Goal: Find specific page/section: Find specific page/section

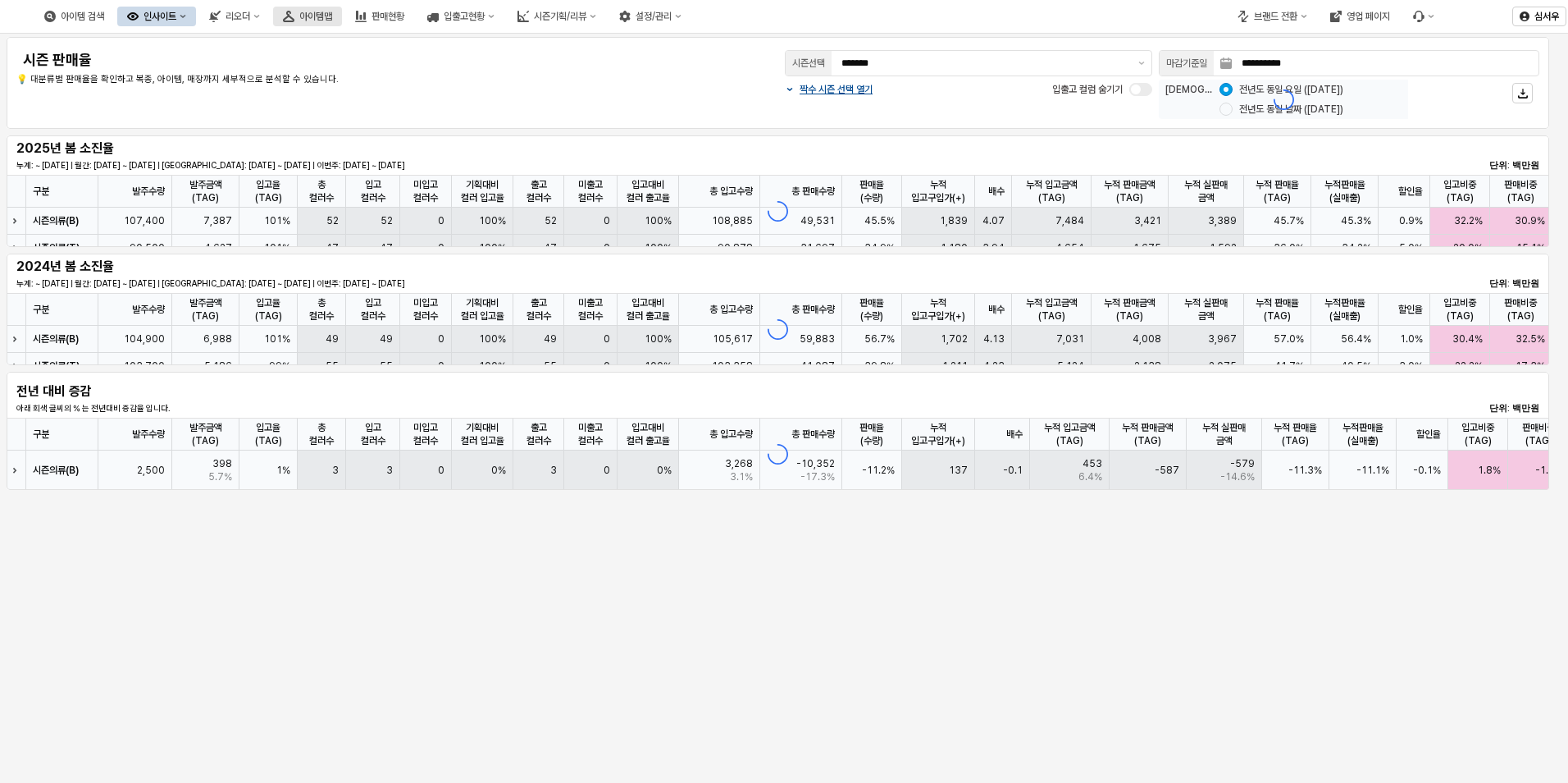
click at [333, 14] on div "아이템맵" at bounding box center [315, 17] width 33 height 12
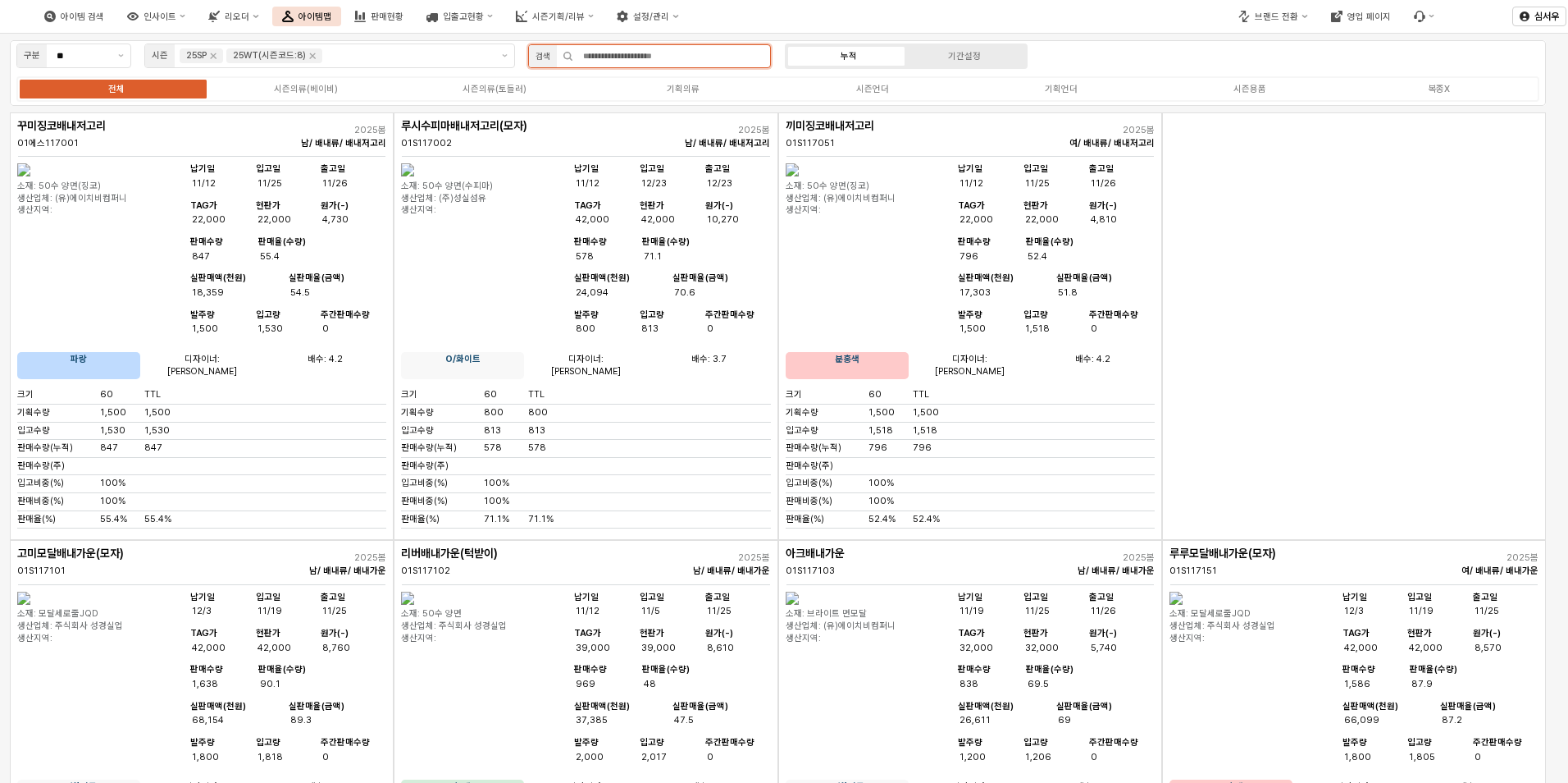
click at [594, 49] on input "앱 프레임" at bounding box center [672, 56] width 197 height 22
click at [214, 54] on icon "Remove 25SP" at bounding box center [213, 56] width 13 height 13
click at [268, 53] on icon "Remove 25WT(시즌코드:8)" at bounding box center [266, 56] width 13 height 13
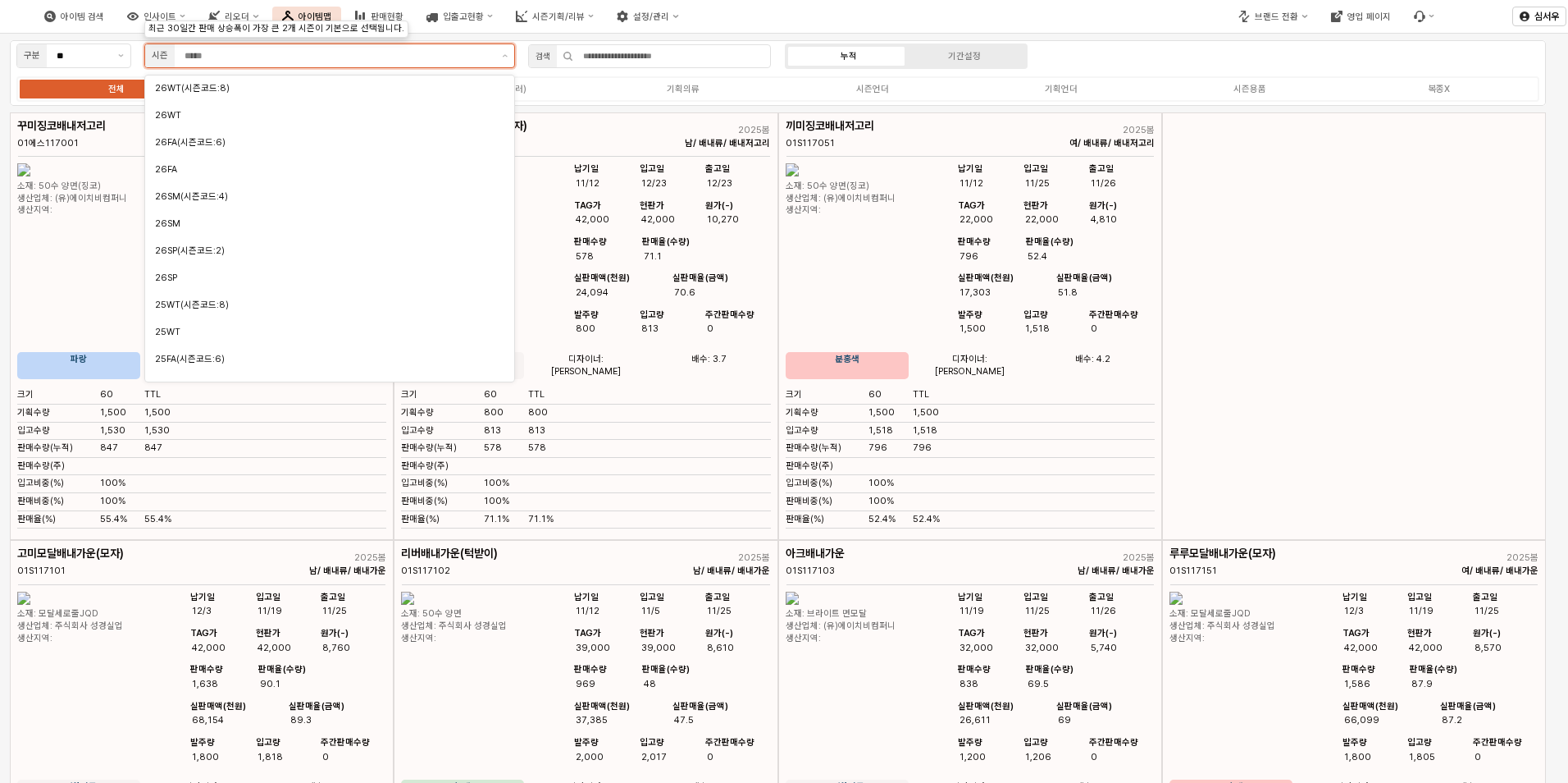
scroll to position [125, 0]
click at [211, 317] on div "25SM" at bounding box center [325, 314] width 340 height 13
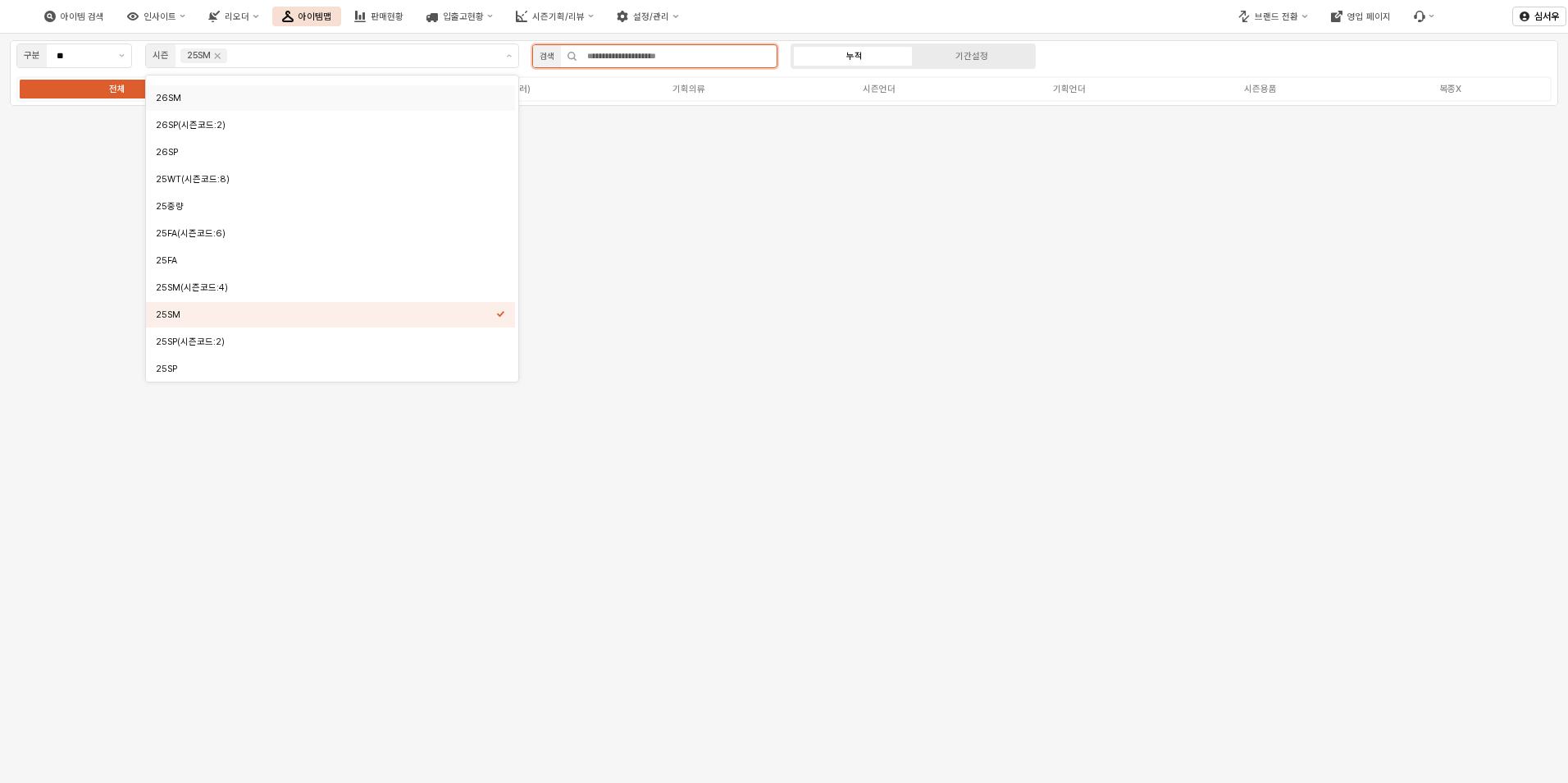
click at [630, 53] on input "앱 프레임" at bounding box center [677, 56] width 199 height 22
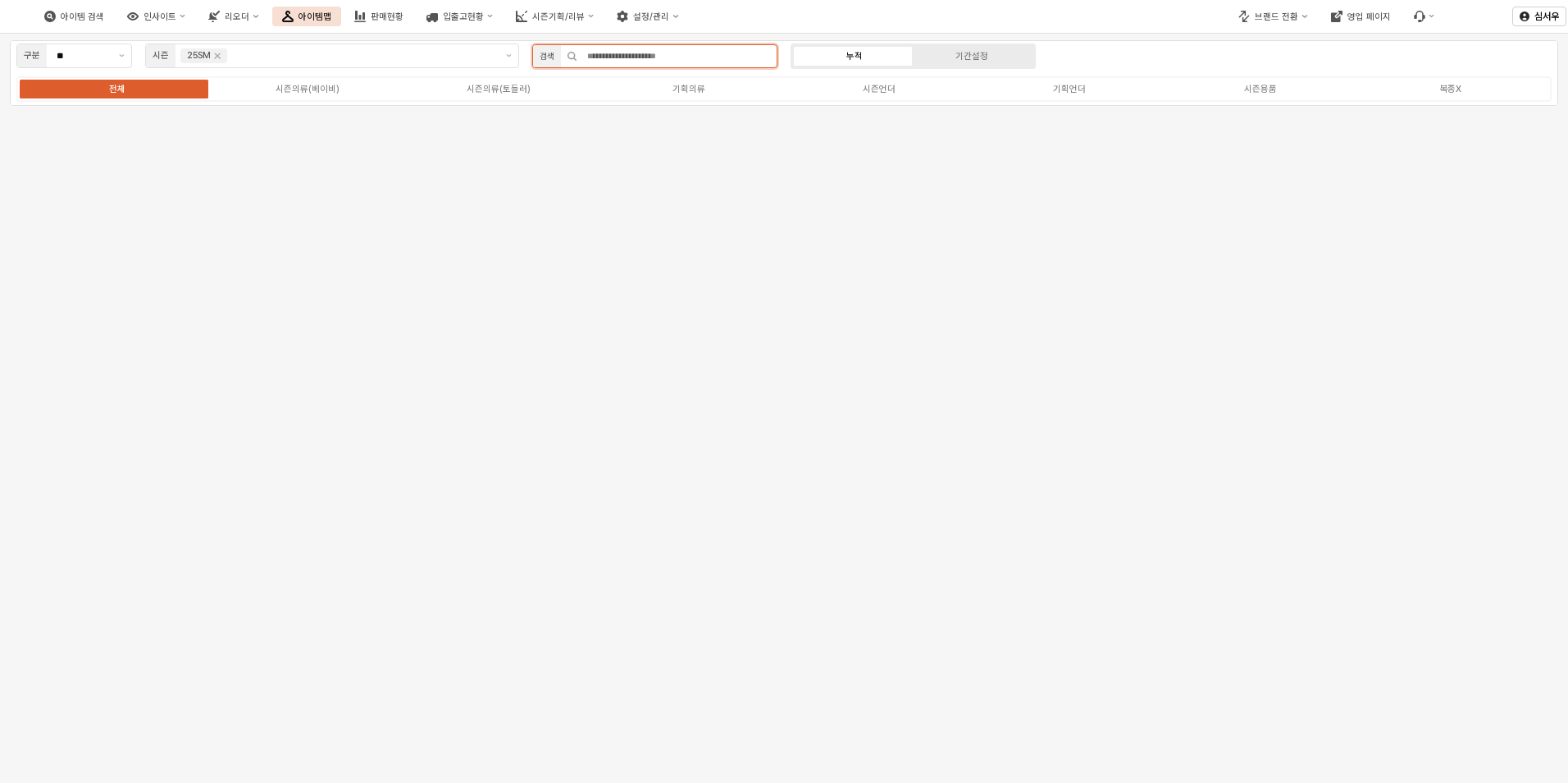
type input "*"
type input "**"
click at [1051, 53] on div "구분 ** 시즌 25SM 검색 ** 누적 기간설정 전체 시즌의류(베이비) 시즌의류(토들러) 기획의류 시즌언더 기획언더 시즌용품 복종X" at bounding box center [784, 73] width 1549 height 66
click at [1276, 89] on div "시즌용품" at bounding box center [1261, 89] width 33 height 11
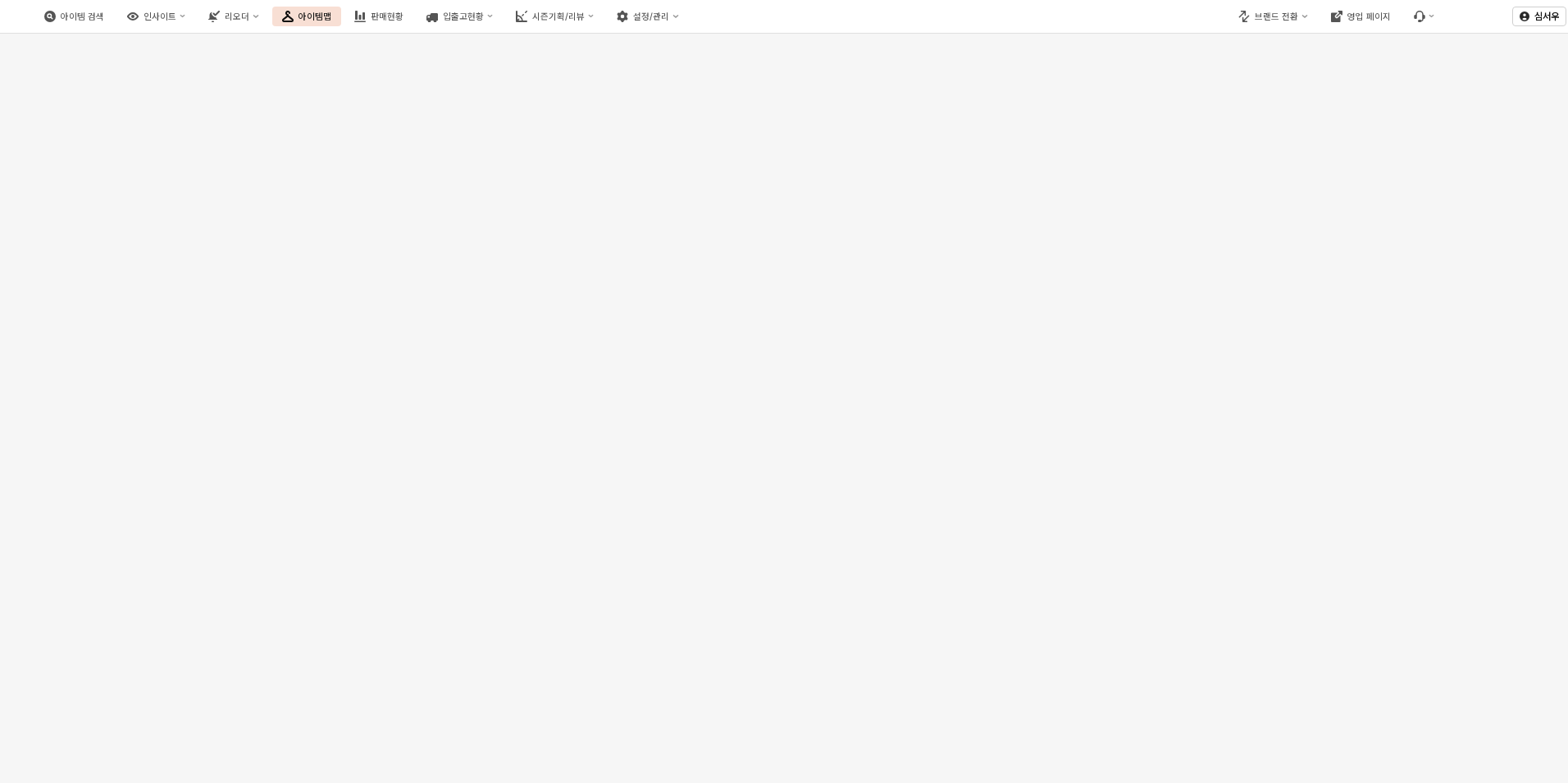
scroll to position [0, 0]
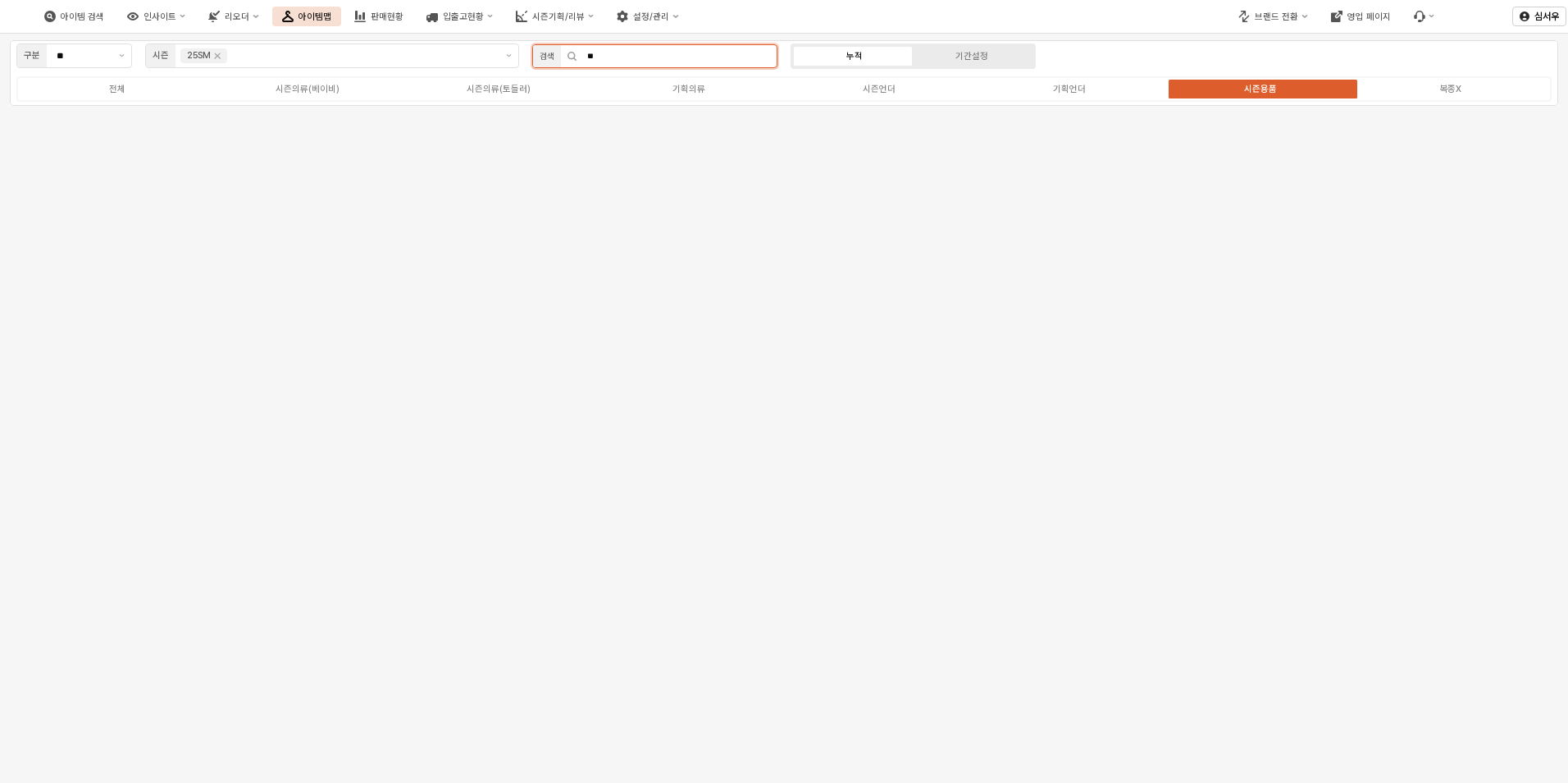
drag, startPoint x: 503, startPoint y: 65, endPoint x: 310, endPoint y: 74, distance: 193.2
click at [310, 74] on div "구분 ** 시즌 25SM 검색 ** 누적 기간설정 전체 시즌의류(베이비) 시즌의류(토들러) 기획의류 시즌언더 기획언더 시즌용품 복종X" at bounding box center [784, 73] width 1549 height 66
click at [1282, 87] on label "시즌용품" at bounding box center [1261, 89] width 191 height 14
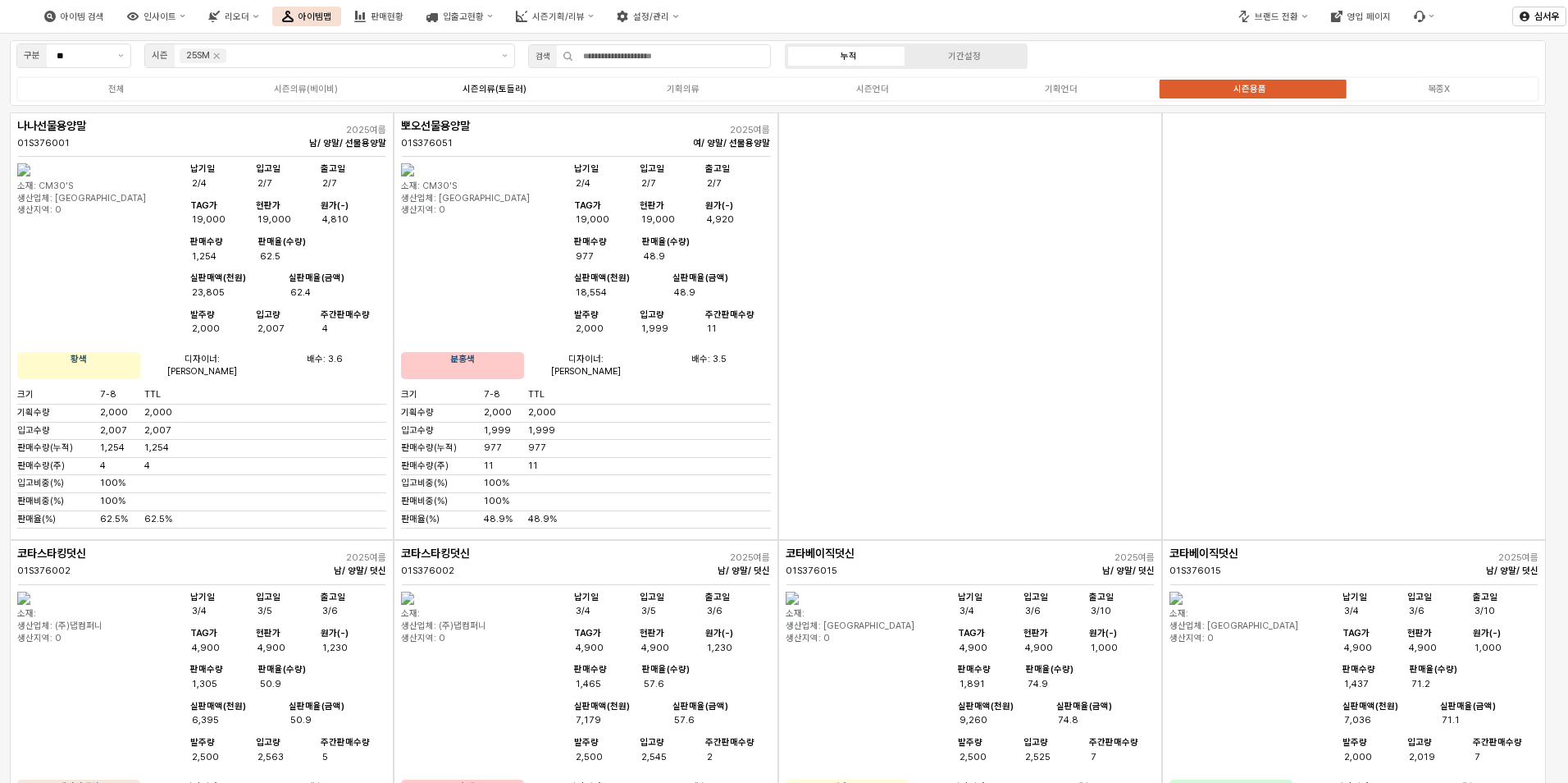
click at [509, 84] on div "시즌의류(토들러)" at bounding box center [495, 89] width 64 height 11
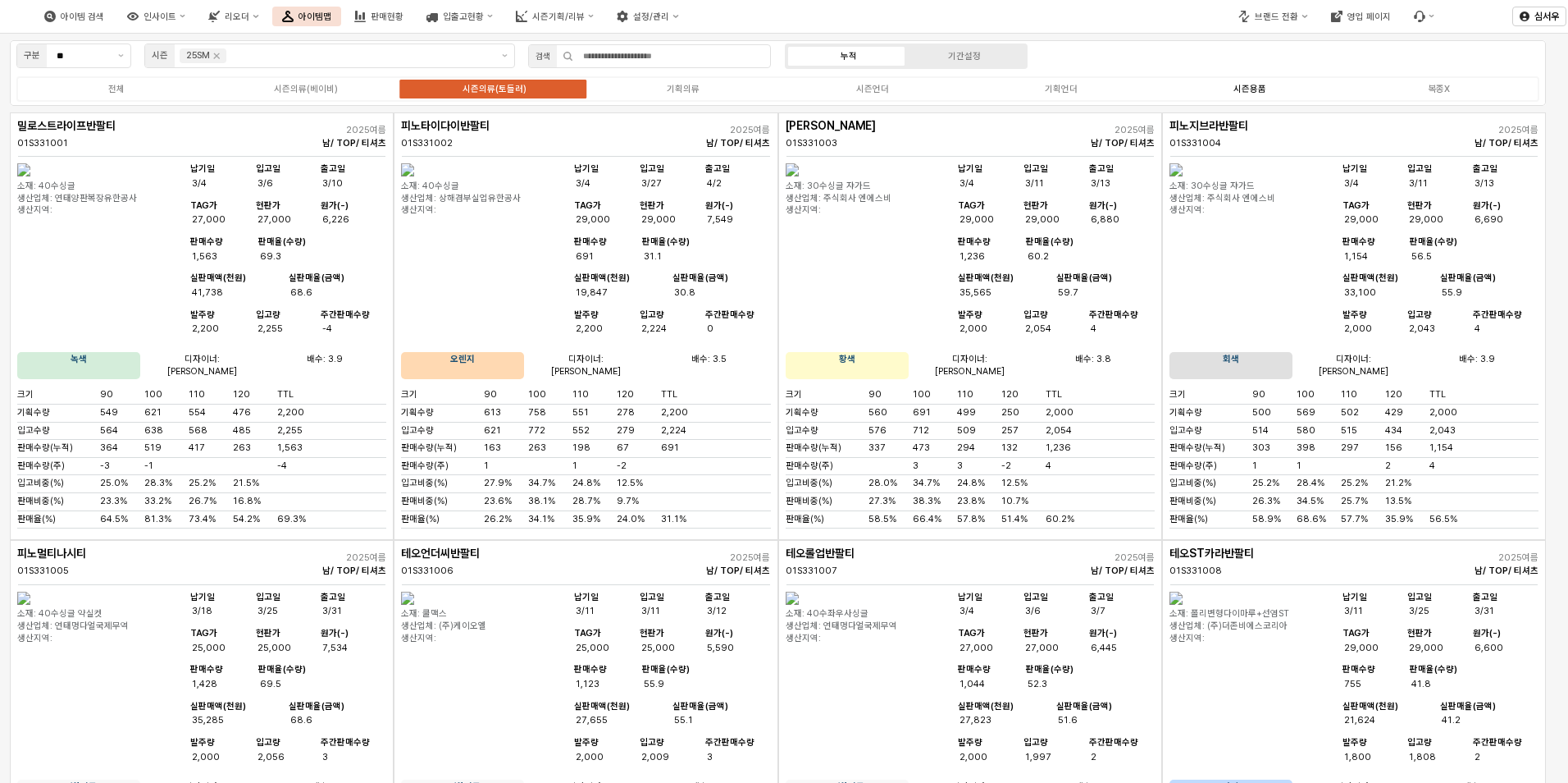
click at [1251, 89] on div "시즌용품" at bounding box center [1250, 89] width 33 height 11
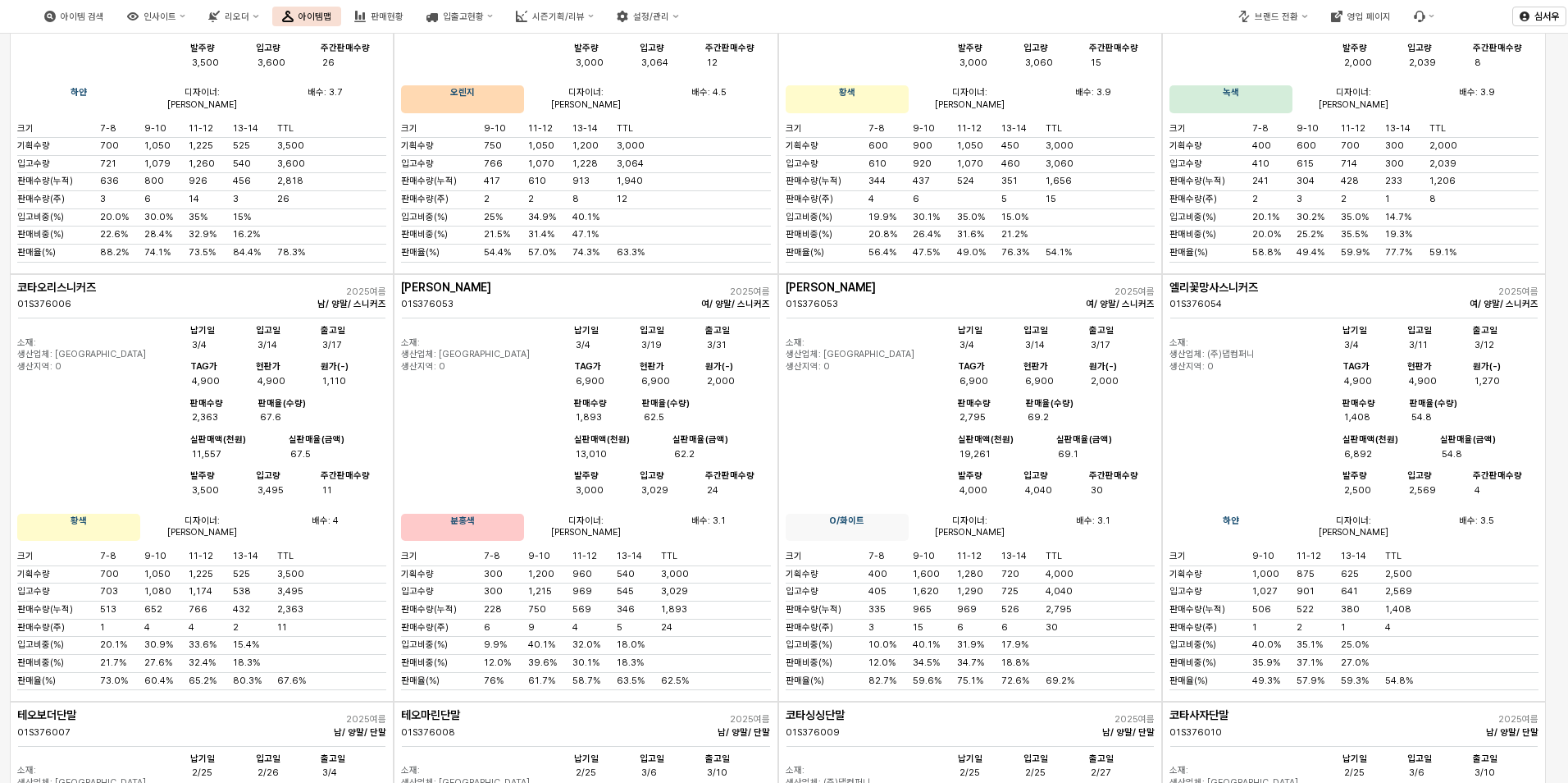
scroll to position [1559, 0]
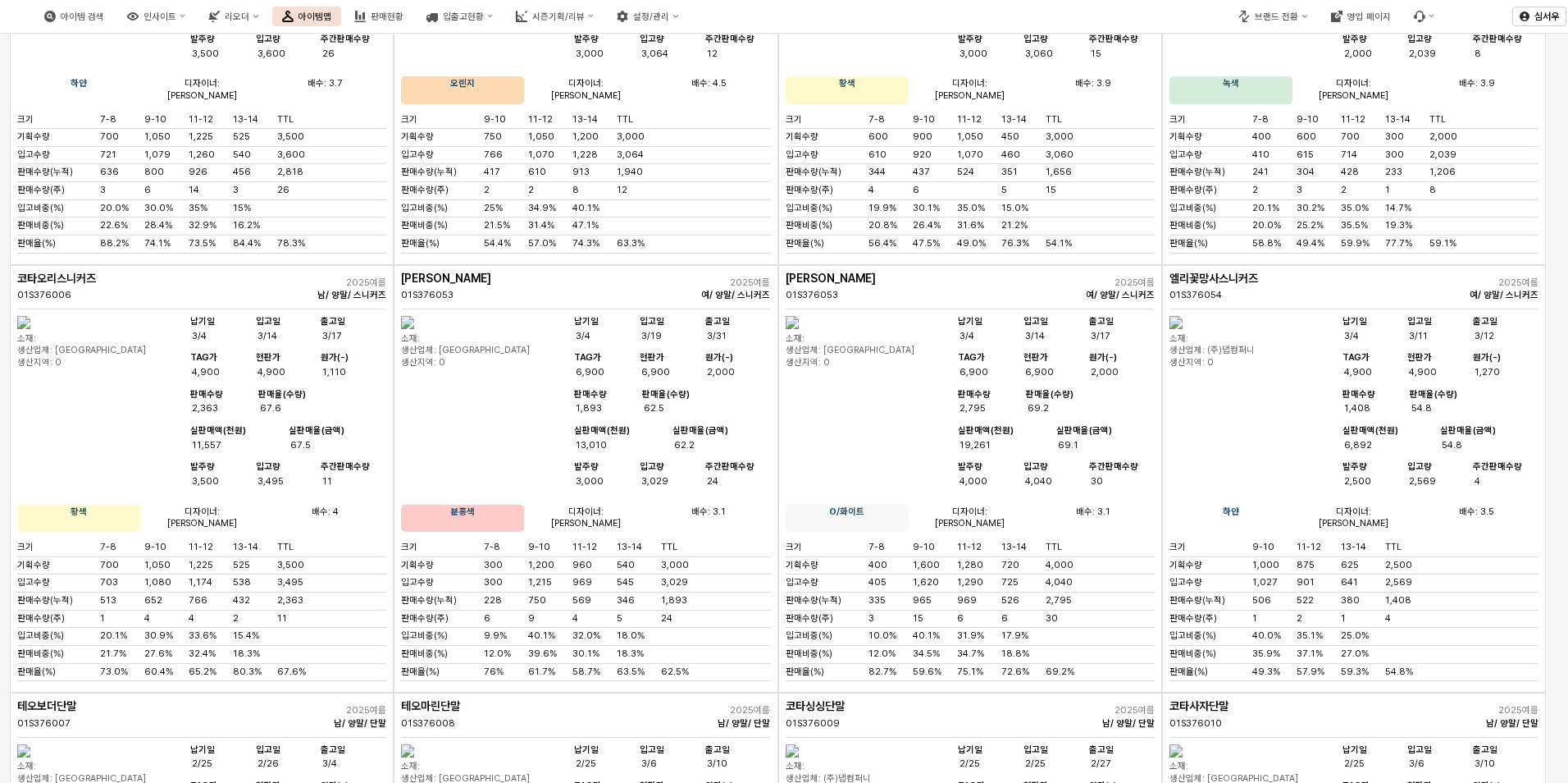
click at [30, 329] on img "앱 프레임" at bounding box center [24, 323] width 13 height 13
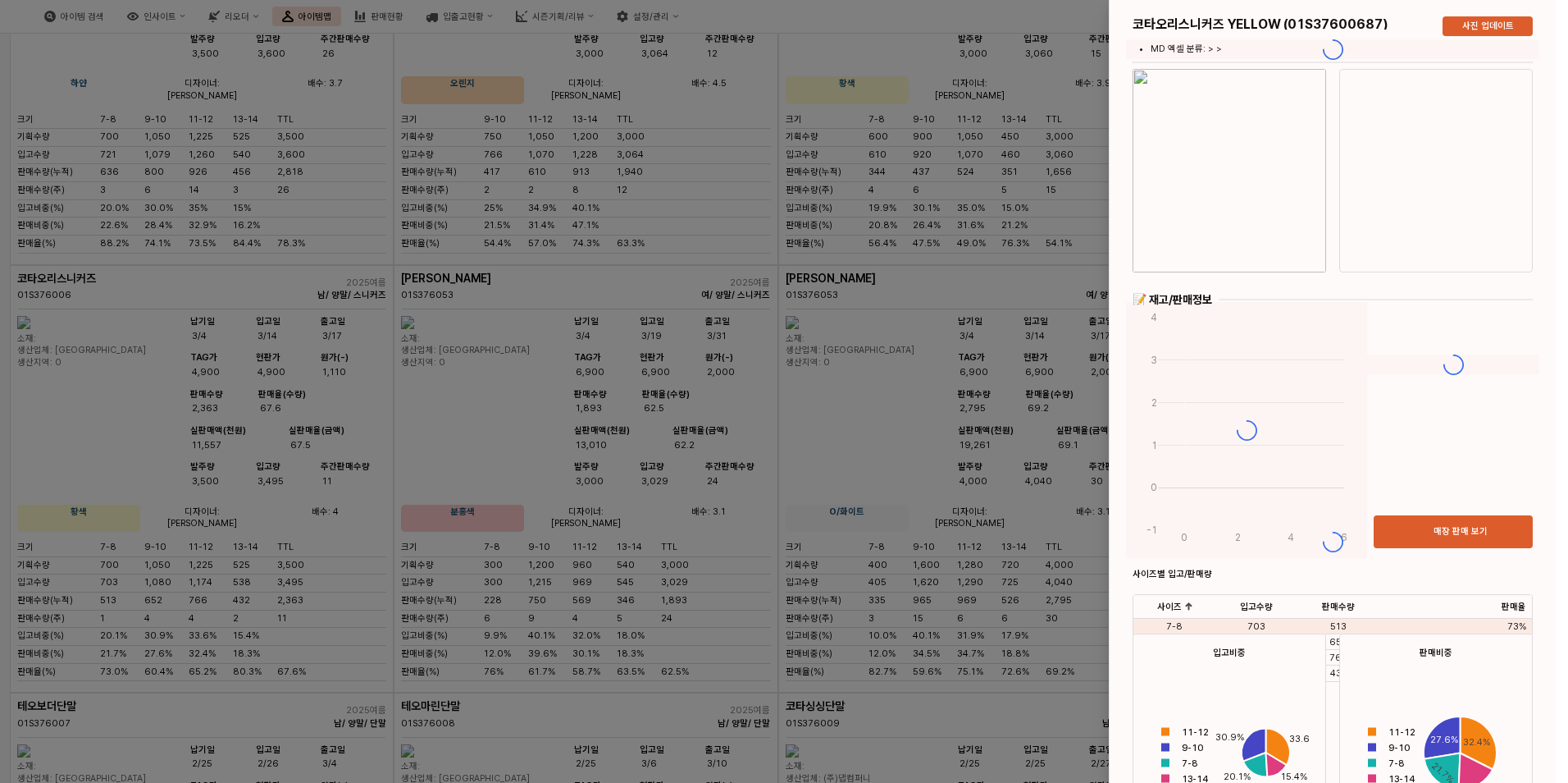
click at [1251, 187] on div at bounding box center [1332, 541] width 446 height 1083
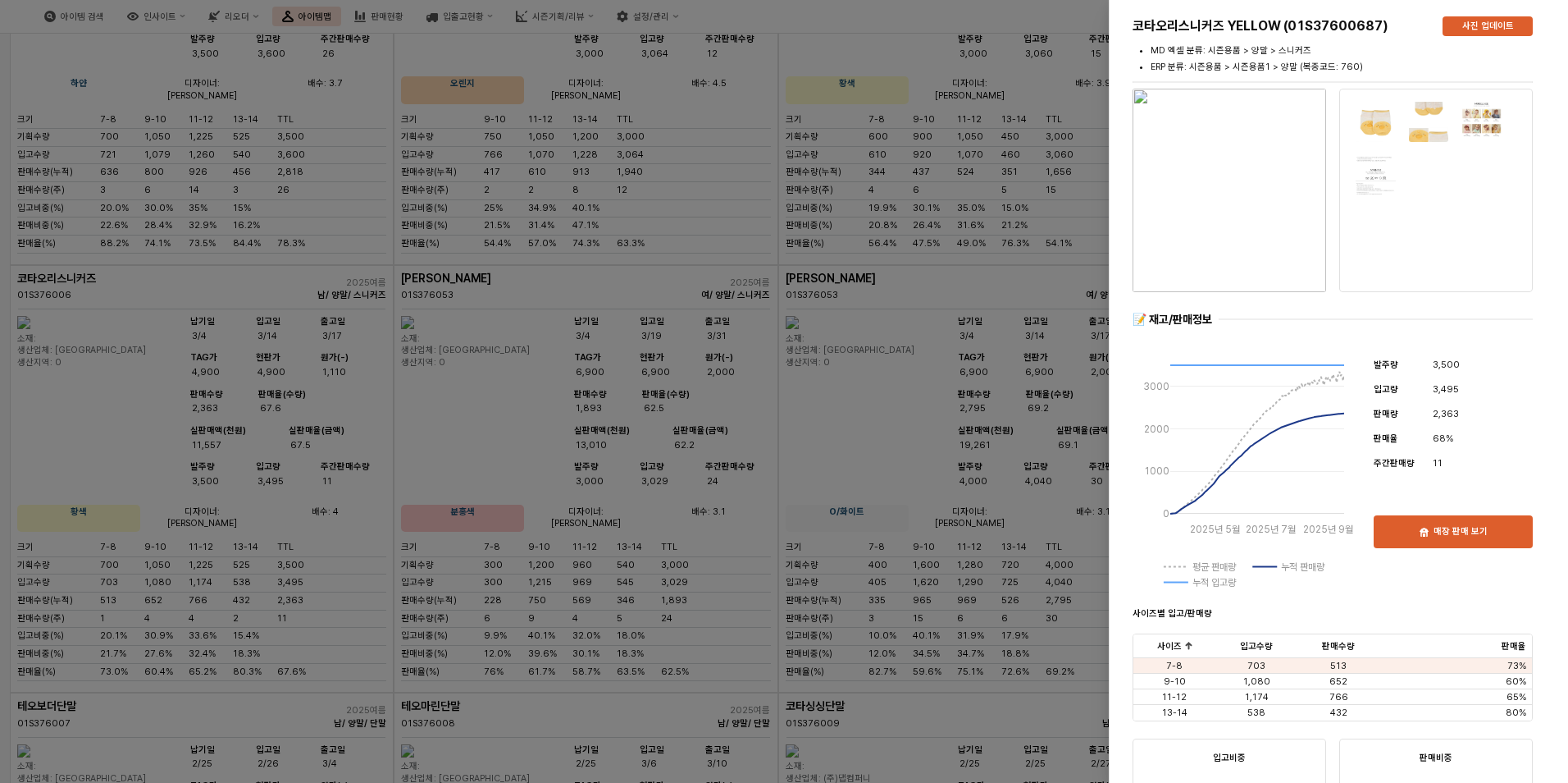
click at [1251, 181] on img "button" at bounding box center [1230, 190] width 193 height 203
click at [961, 319] on div at bounding box center [784, 392] width 1568 height 783
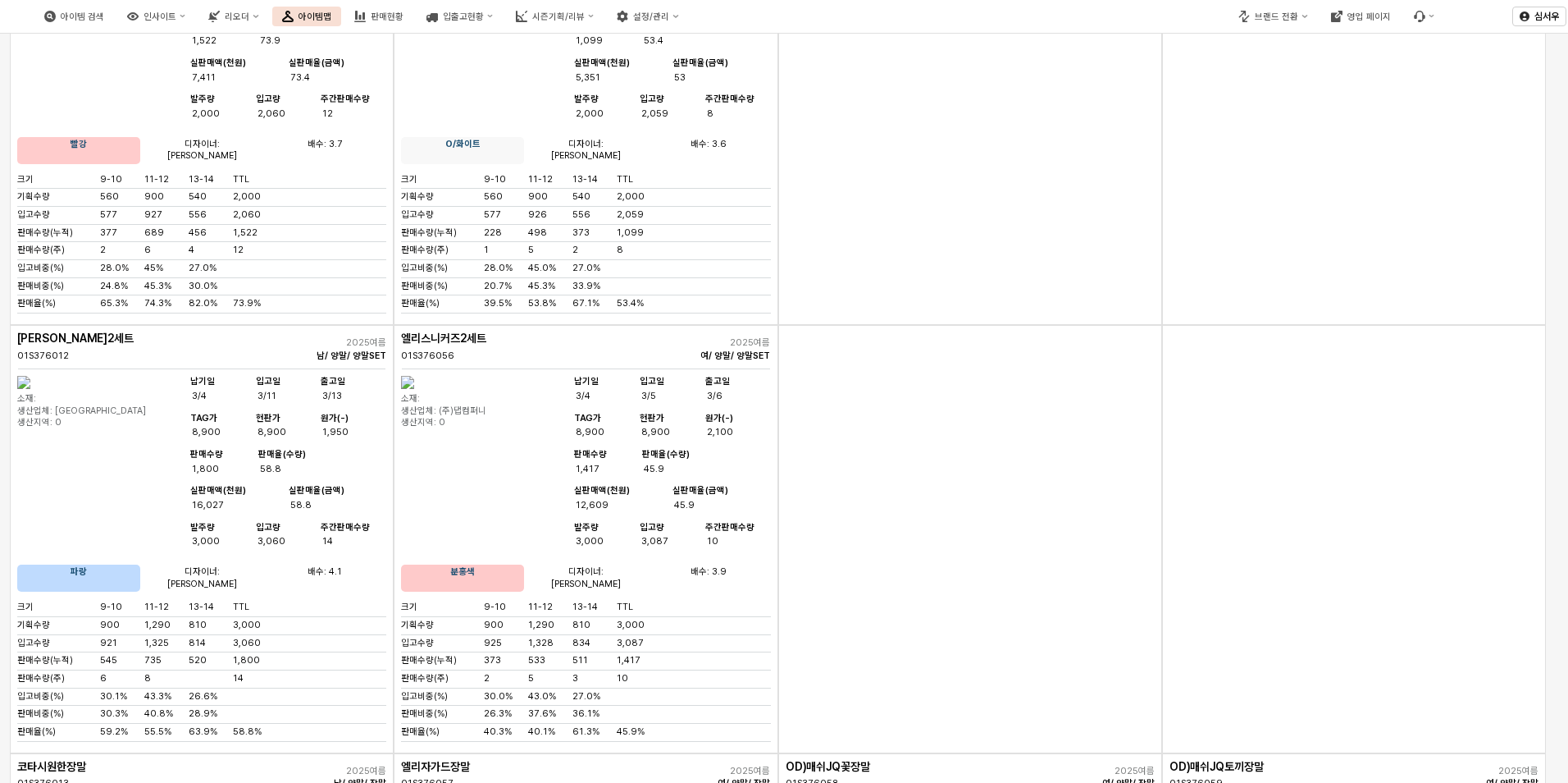
scroll to position [2790, 0]
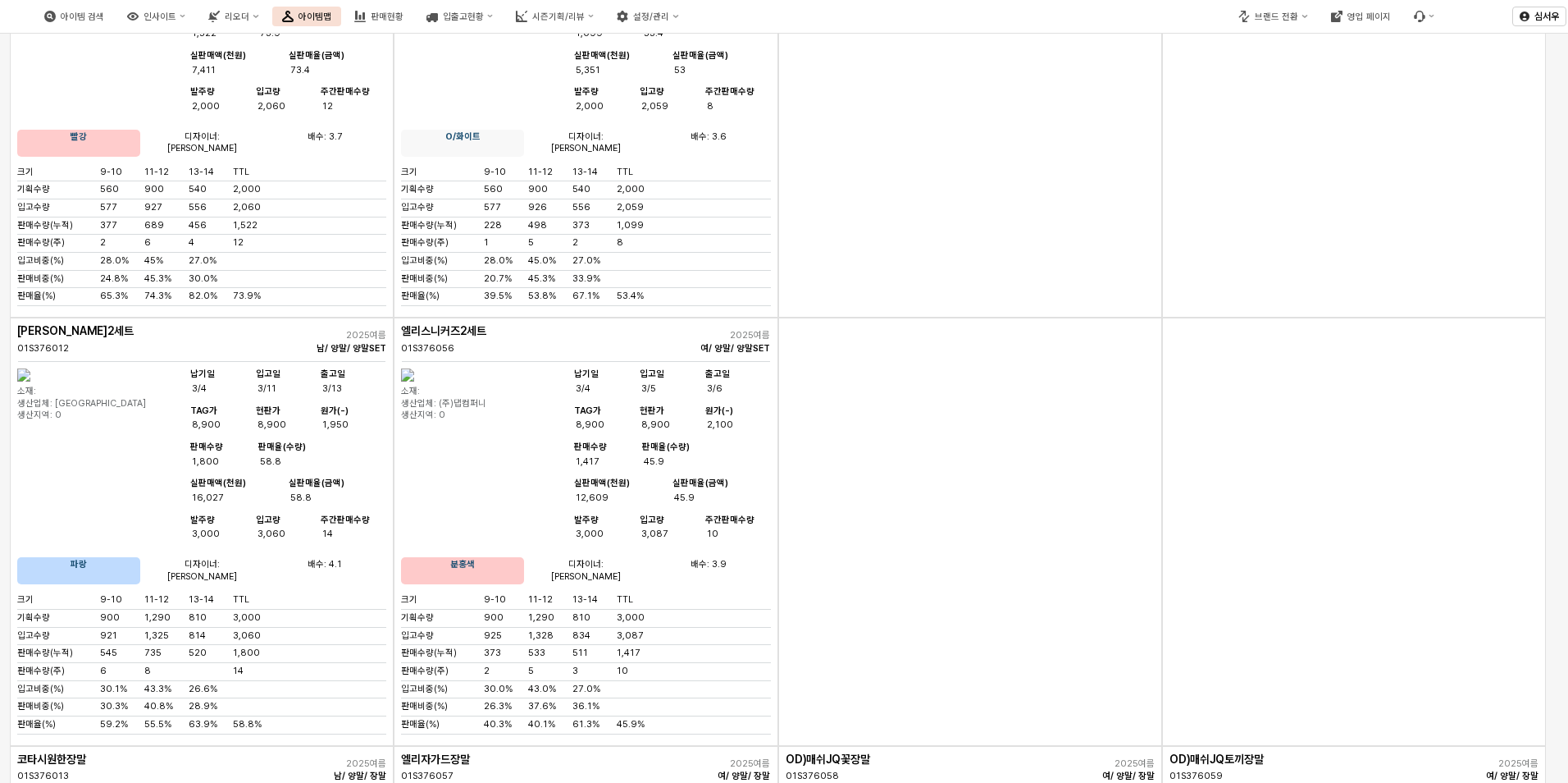
click at [30, 381] on img "앱 프레임" at bounding box center [24, 376] width 13 height 13
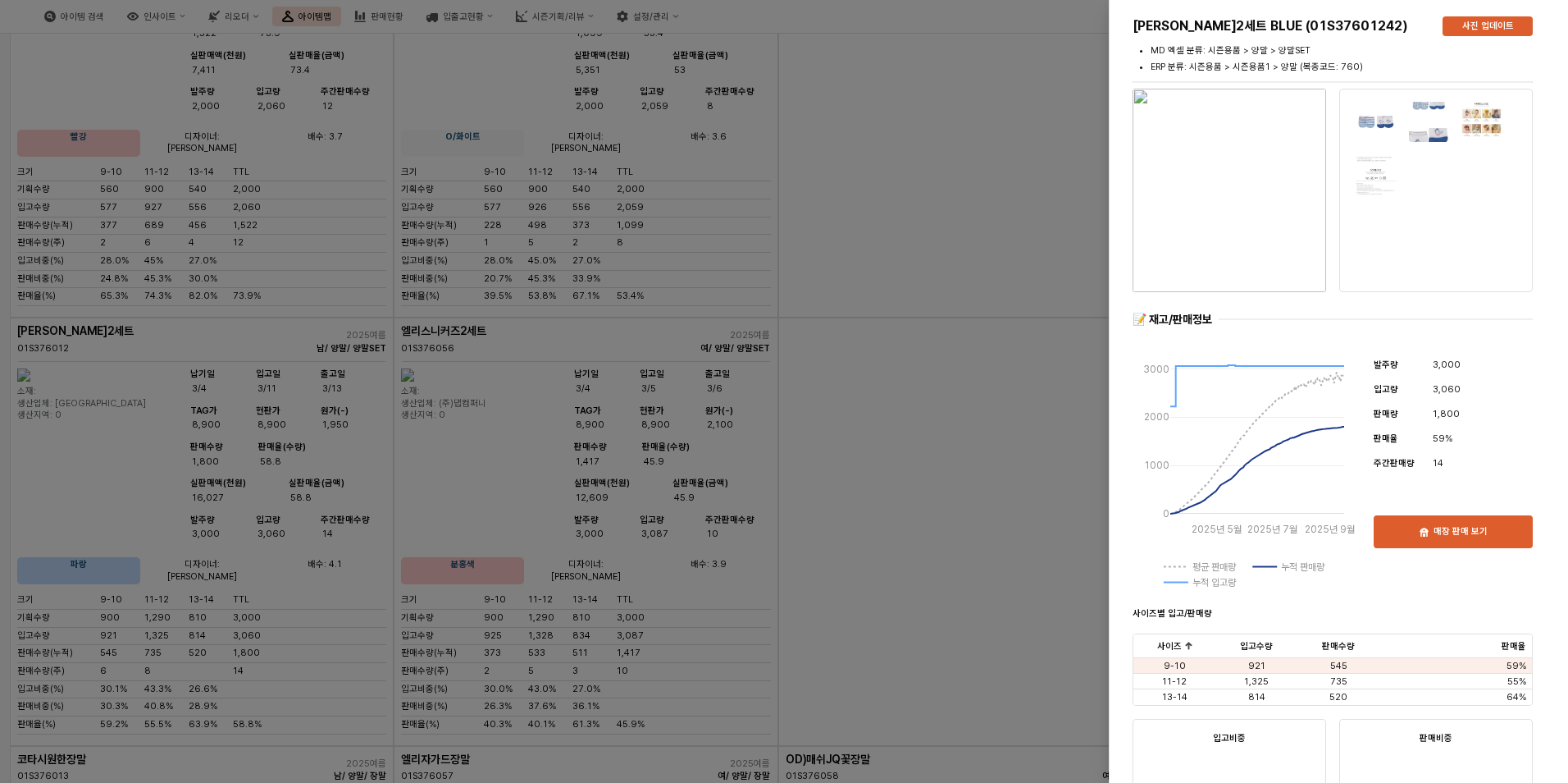
click at [1282, 198] on img "button" at bounding box center [1230, 190] width 193 height 203
click at [857, 583] on div at bounding box center [784, 392] width 1568 height 783
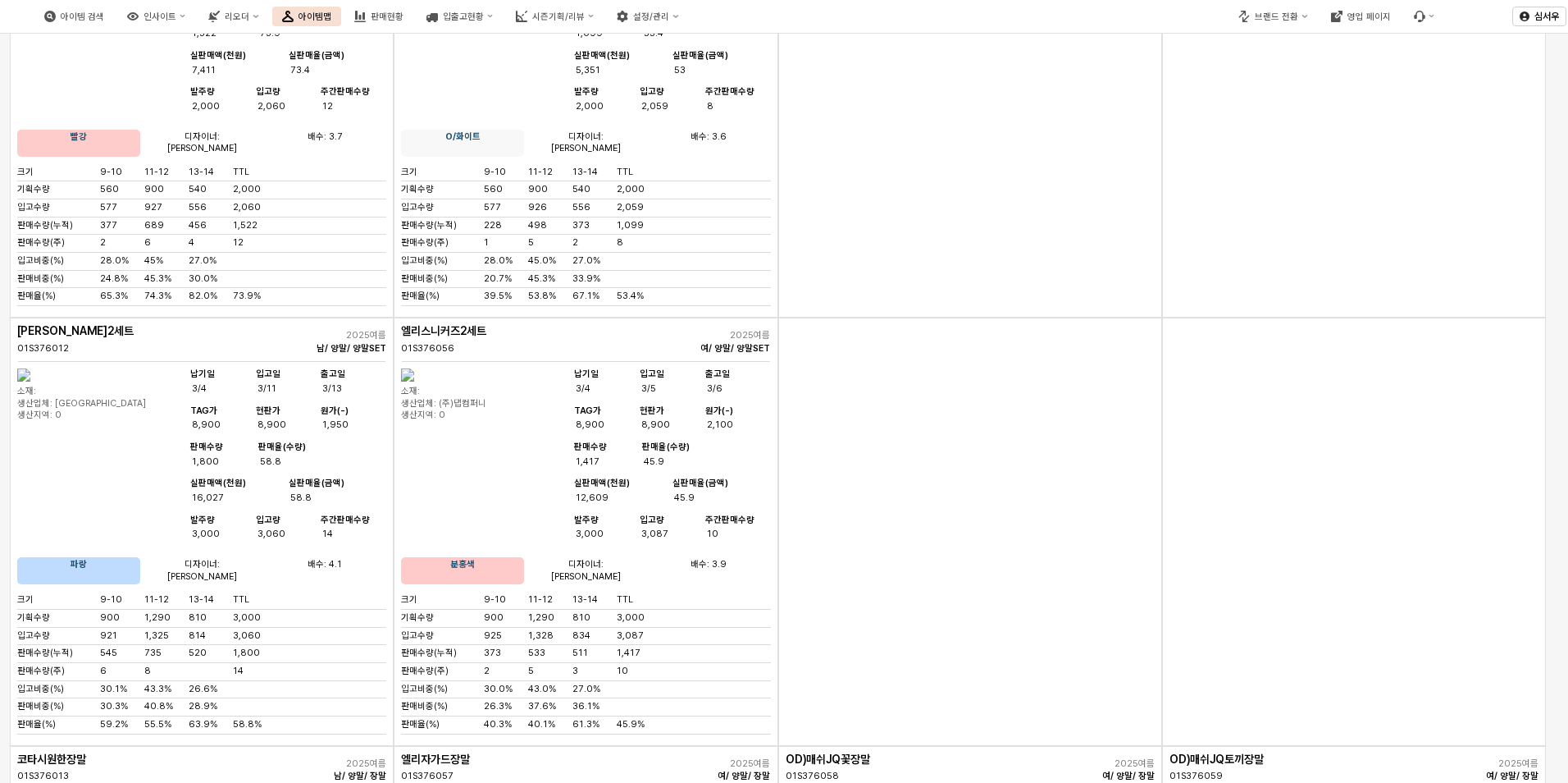
click at [414, 381] on img "앱 프레임" at bounding box center [408, 376] width 13 height 13
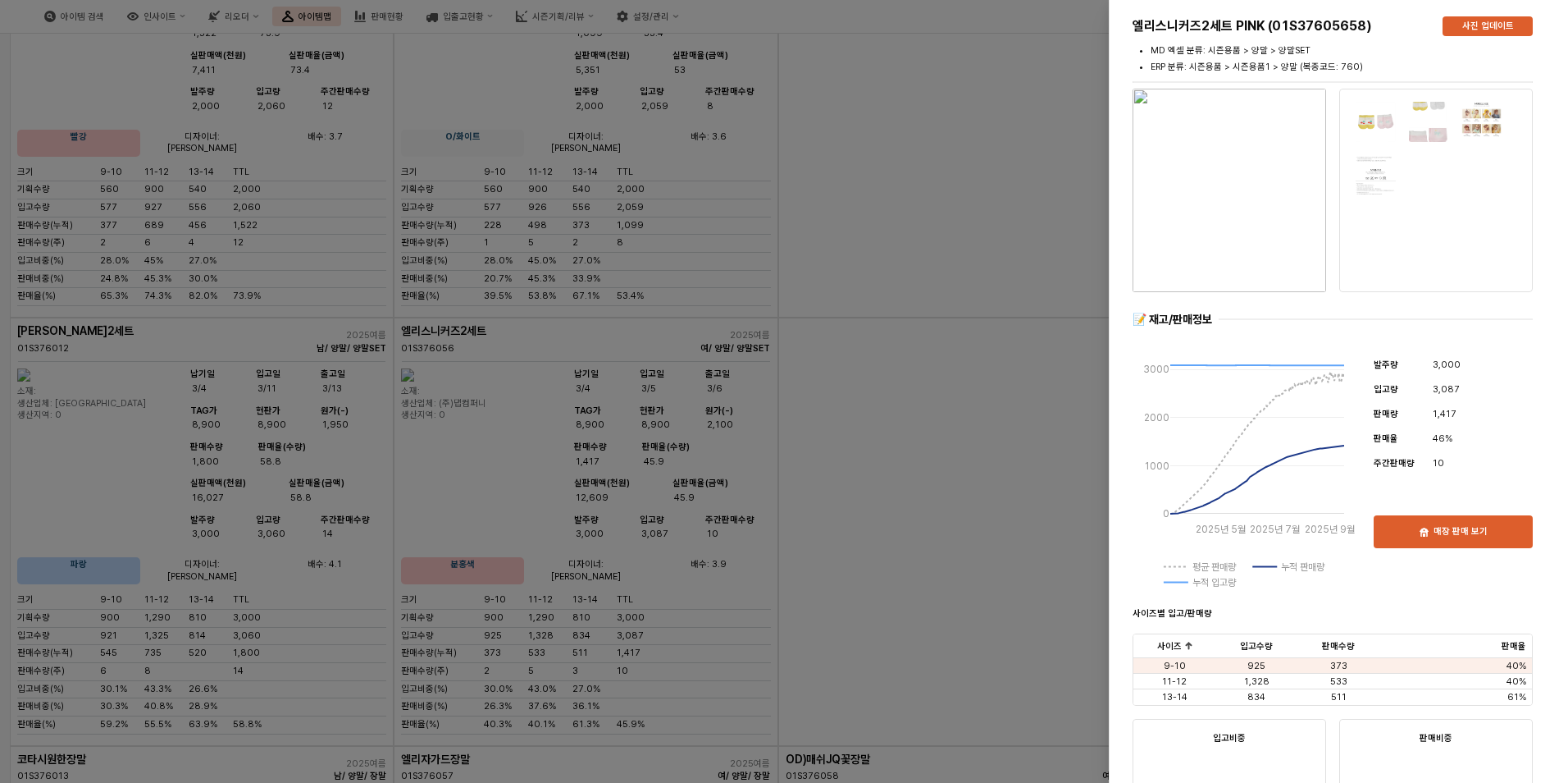
click at [1177, 194] on img "button" at bounding box center [1230, 190] width 193 height 203
click at [895, 585] on div at bounding box center [784, 392] width 1568 height 783
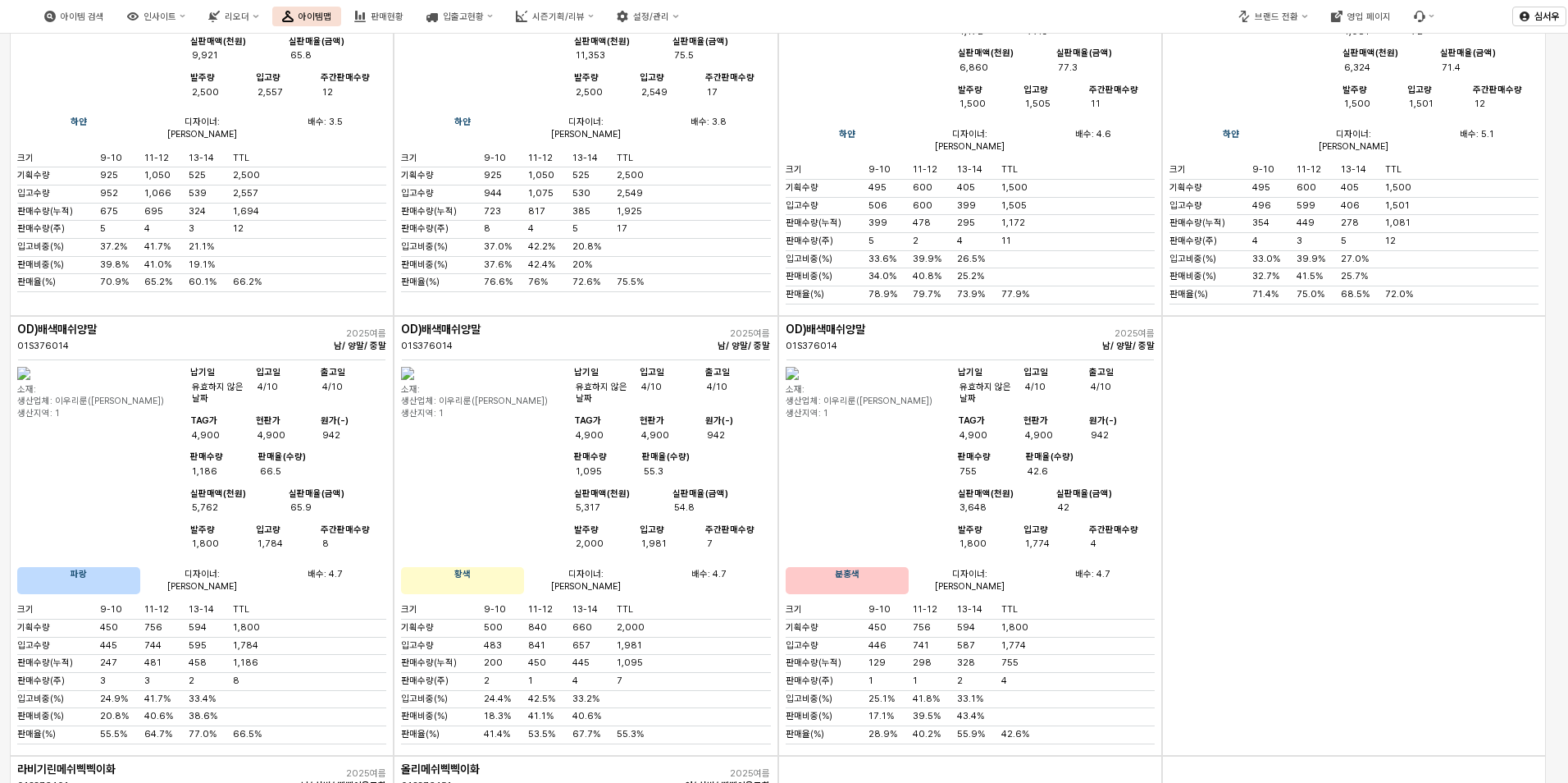
scroll to position [3692, 0]
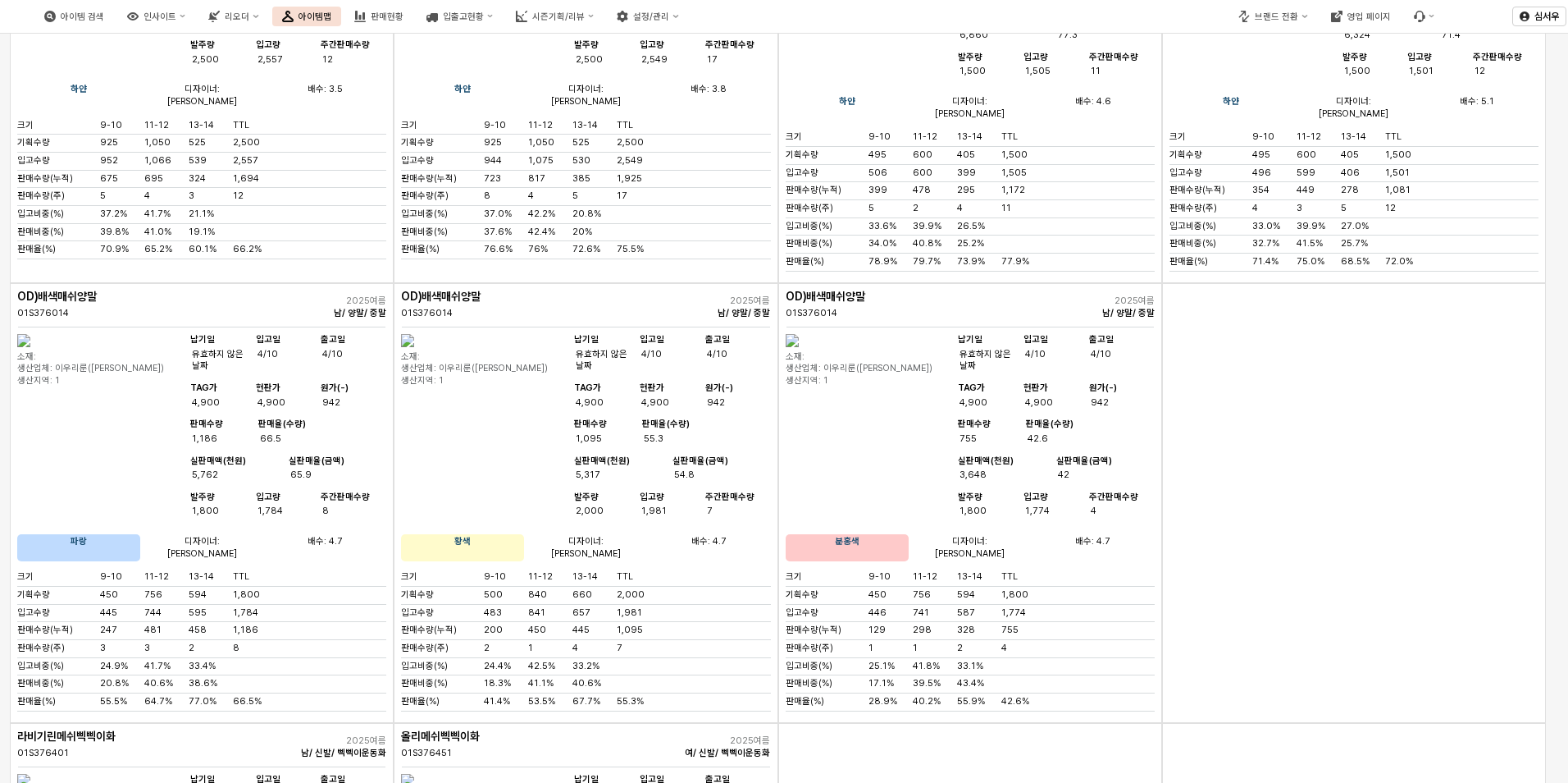
click at [30, 347] on img "앱 프레임" at bounding box center [24, 340] width 13 height 13
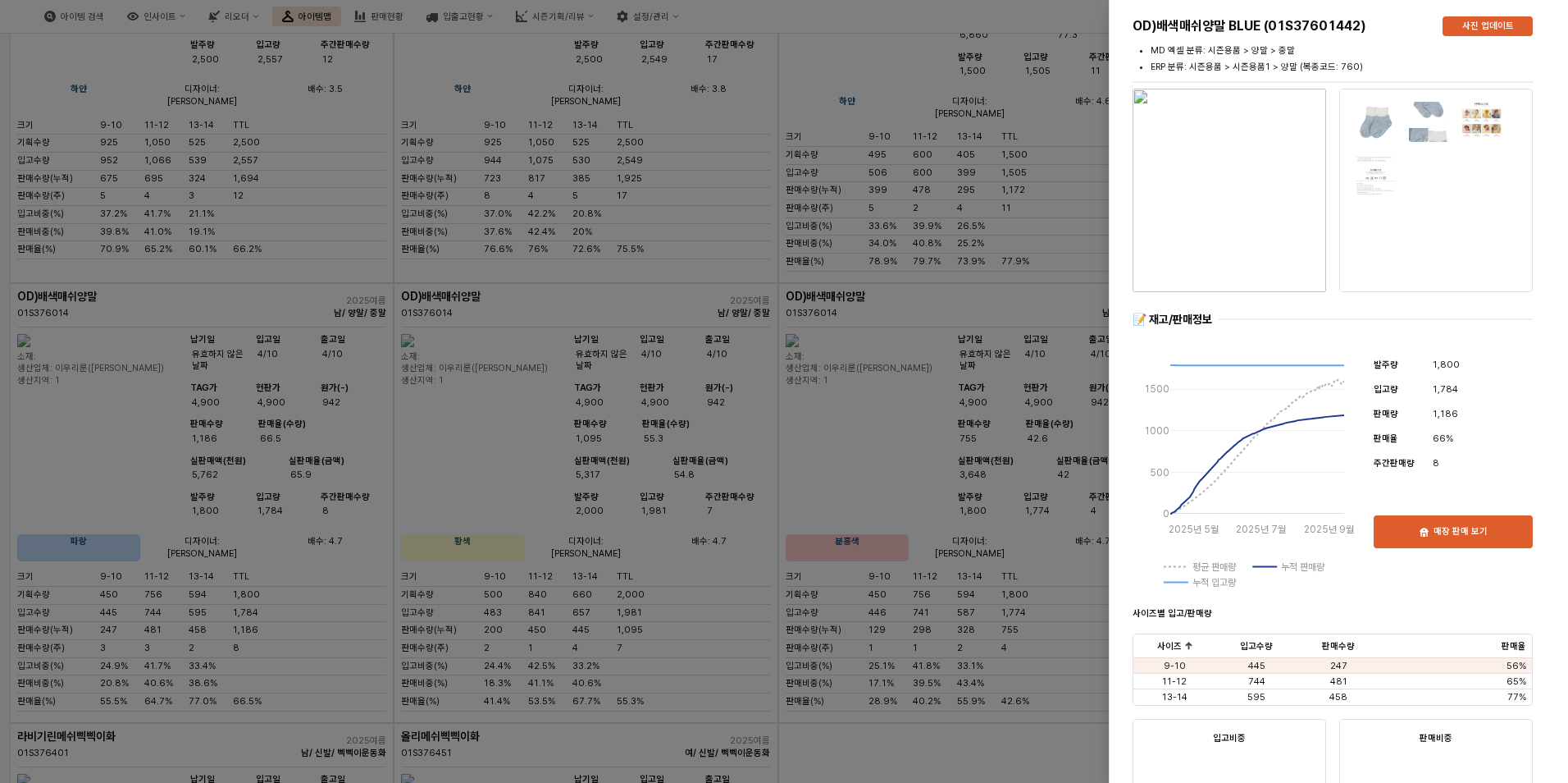
click at [1162, 237] on img "button" at bounding box center [1230, 190] width 193 height 203
